Goal: Information Seeking & Learning: Learn about a topic

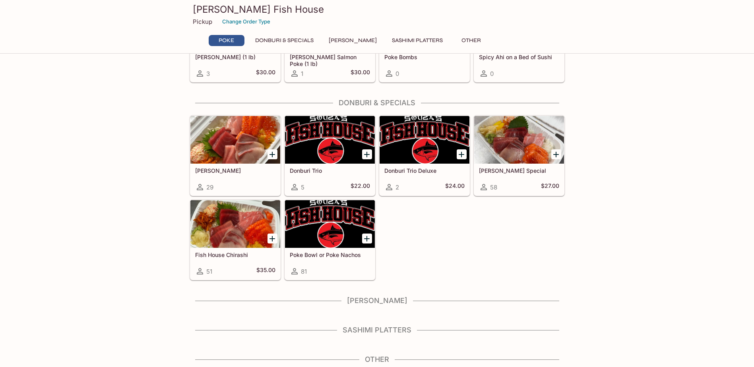
scroll to position [122, 0]
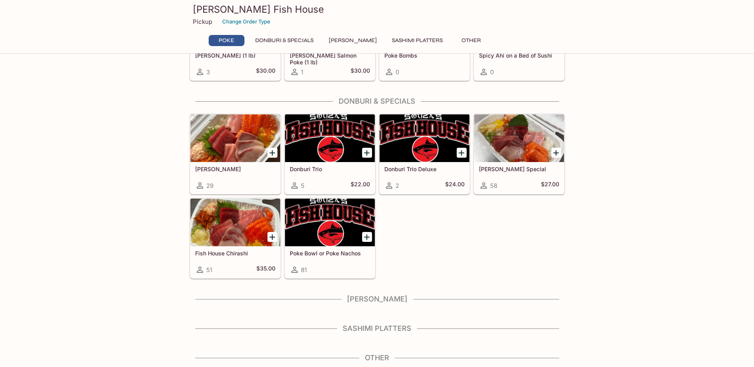
click at [317, 215] on div at bounding box center [330, 223] width 90 height 48
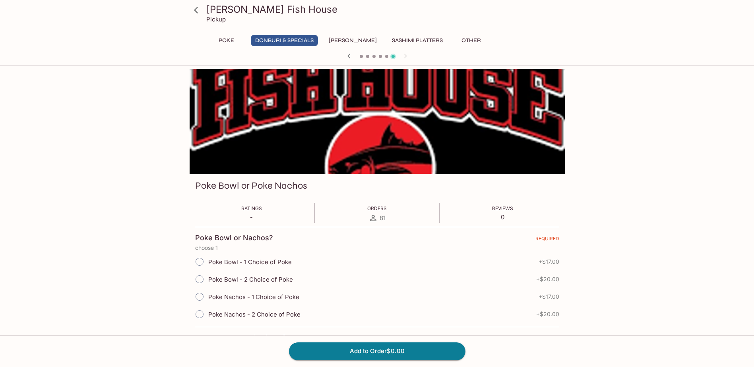
click at [198, 9] on icon at bounding box center [196, 10] width 14 height 14
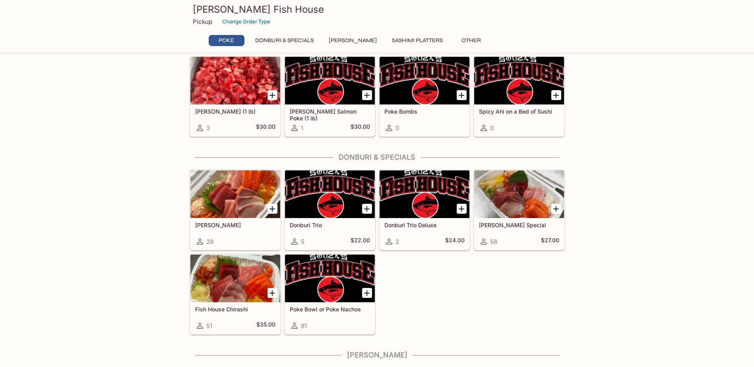
scroll to position [79, 0]
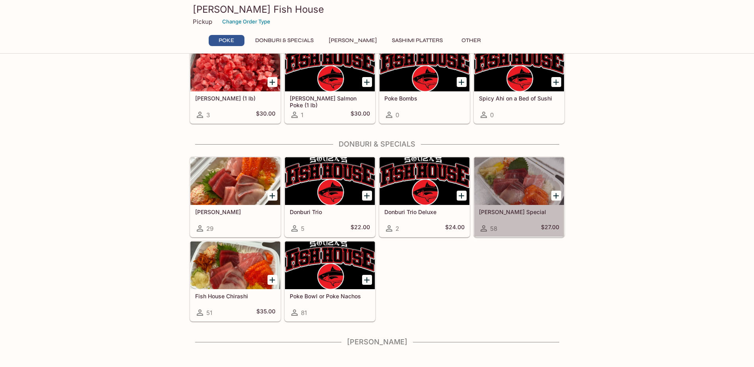
click at [517, 169] on div at bounding box center [519, 181] width 90 height 48
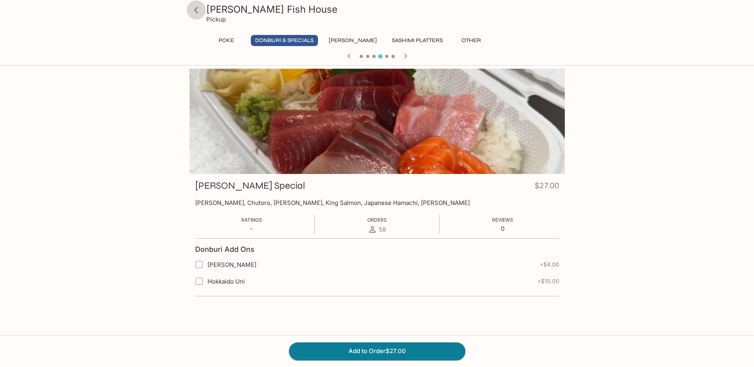
click at [197, 10] on icon at bounding box center [196, 10] width 14 height 14
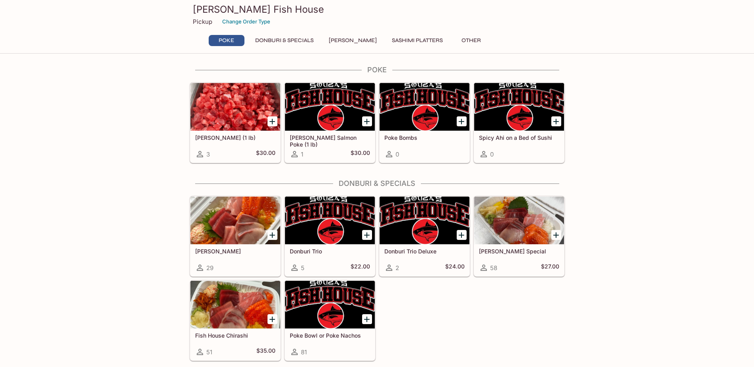
scroll to position [40, 0]
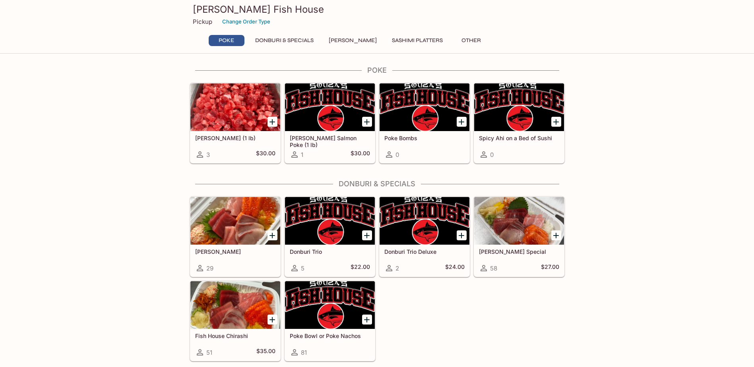
click at [525, 130] on div at bounding box center [519, 107] width 90 height 48
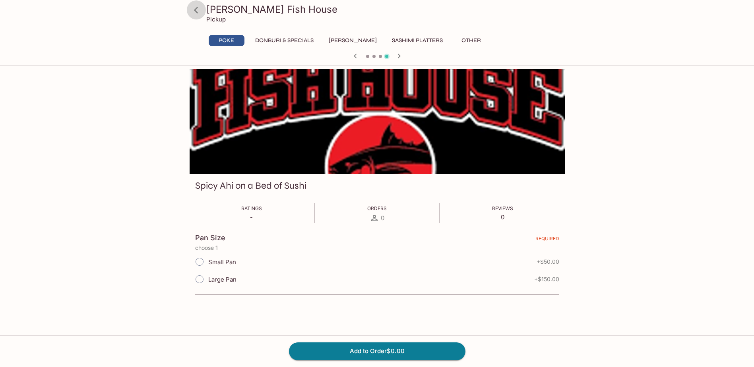
click at [197, 9] on icon at bounding box center [196, 10] width 14 height 14
